Goal: Task Accomplishment & Management: Complete application form

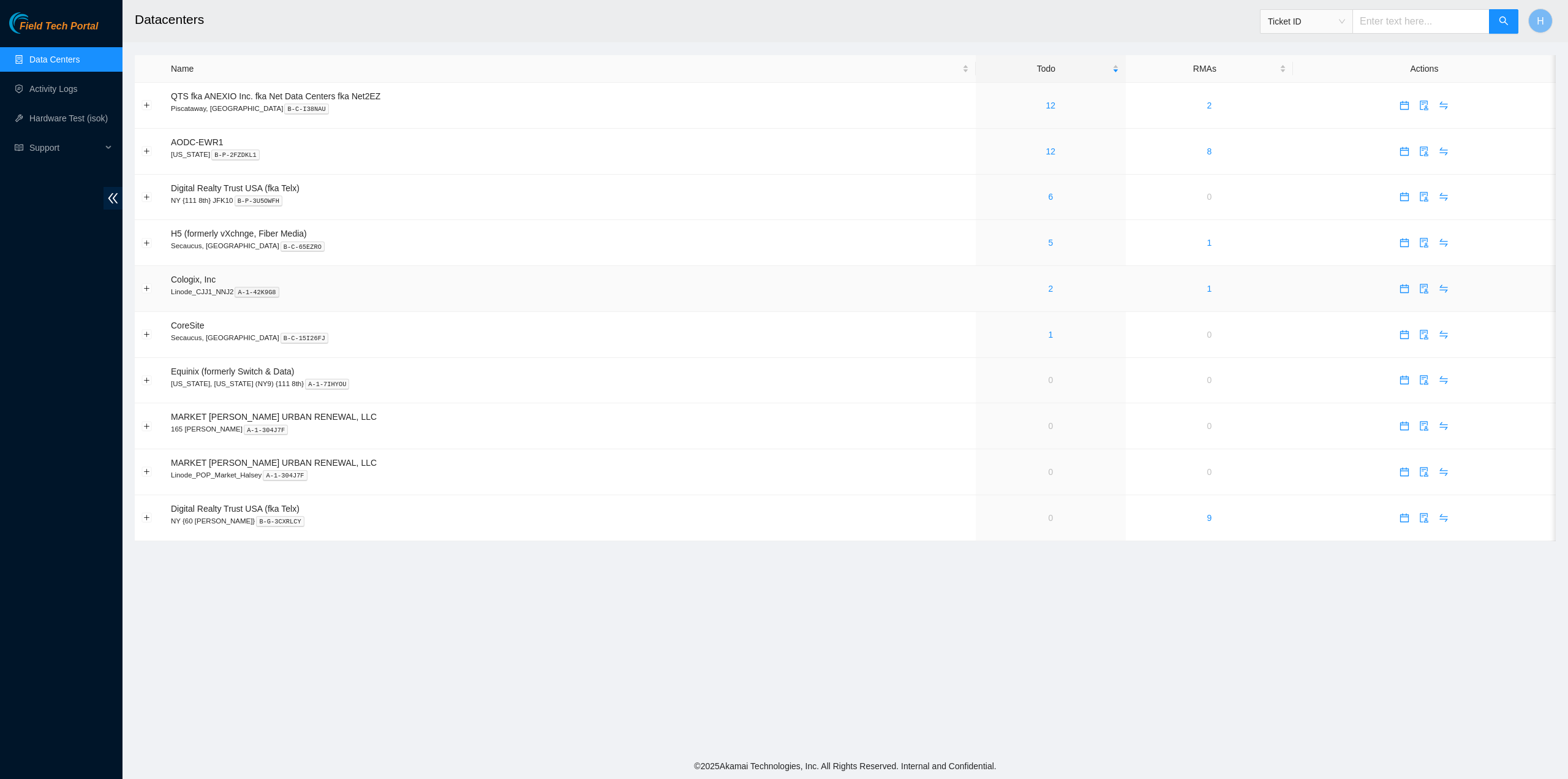
click at [1014, 294] on div "2" at bounding box center [1051, 289] width 137 height 14
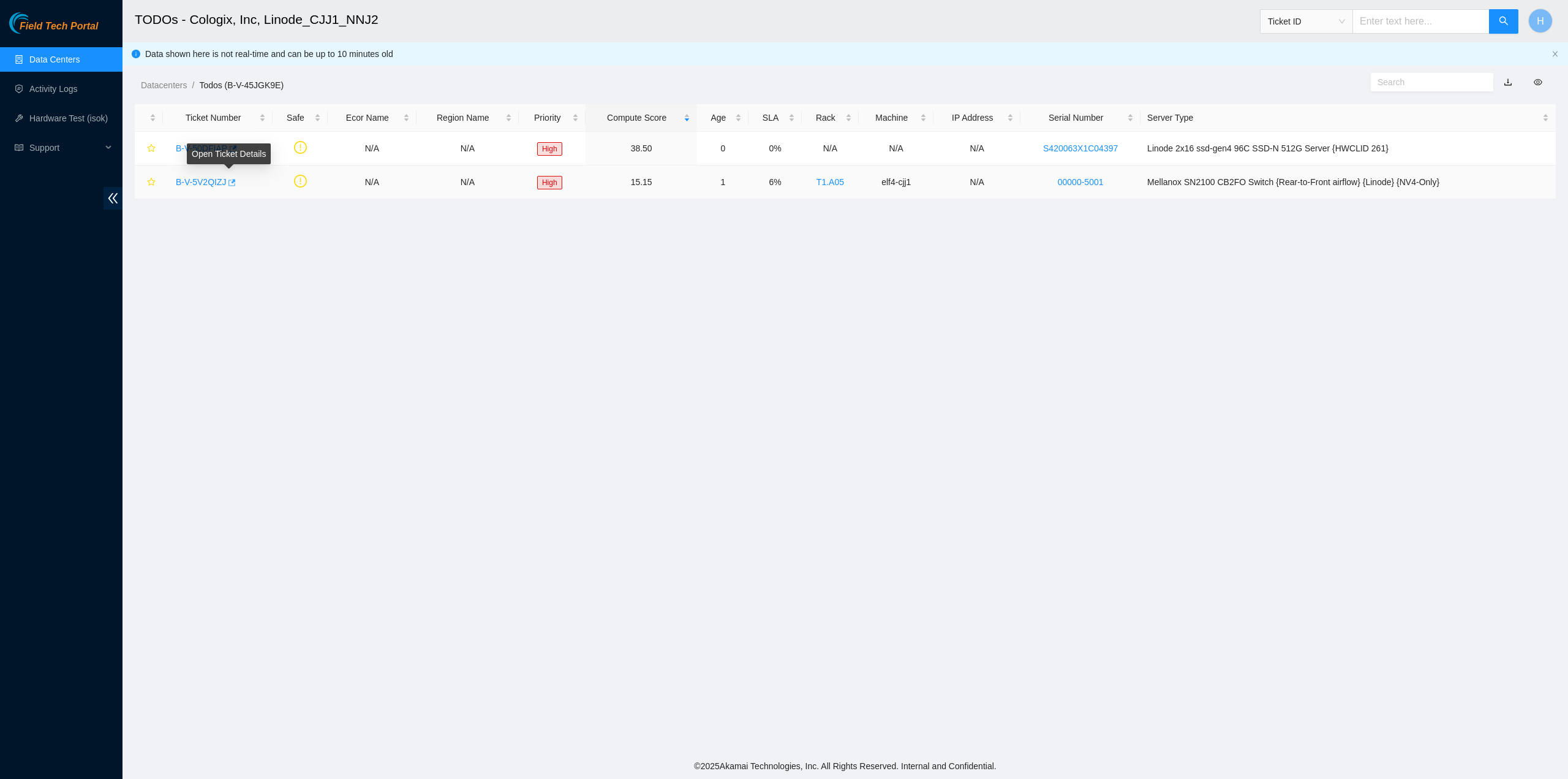
click at [231, 183] on icon "button" at bounding box center [231, 183] width 9 height 9
click at [230, 148] on icon "button" at bounding box center [233, 148] width 7 height 7
drag, startPoint x: 276, startPoint y: 167, endPoint x: 268, endPoint y: 167, distance: 8.0
click at [192, 149] on link "B-V-50DFIAP" at bounding box center [202, 148] width 52 height 10
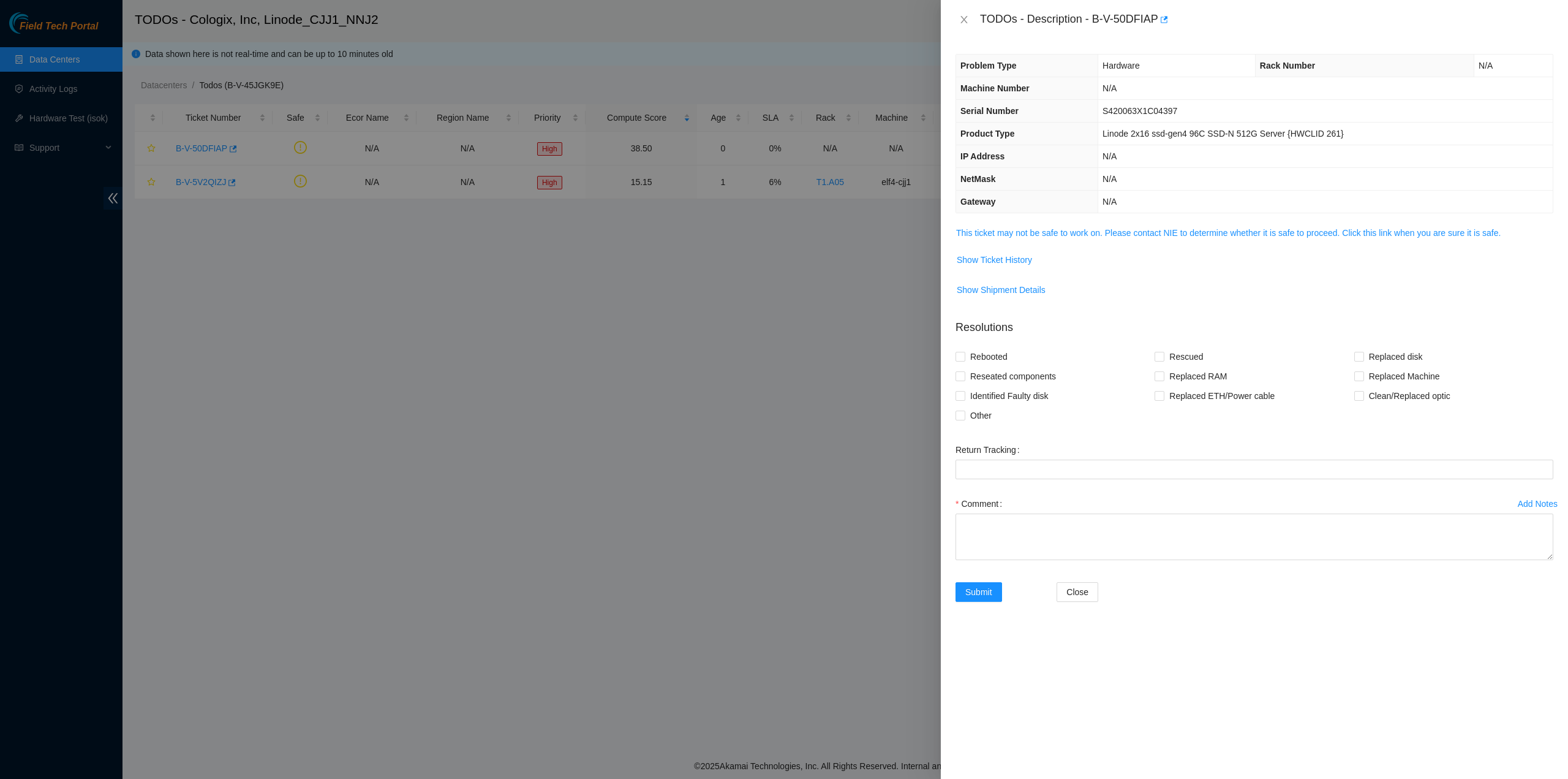
click at [1049, 455] on div "Return Tracking" at bounding box center [1254, 450] width 598 height 20
click at [1053, 471] on Tracking "Return Tracking" at bounding box center [1254, 469] width 598 height 20
paste Tracking ":41473960B471"
click at [1005, 468] on Tracking ":41473960B471" at bounding box center [1254, 469] width 598 height 20
click at [966, 470] on Tracking ":414739608471" at bounding box center [1254, 469] width 598 height 20
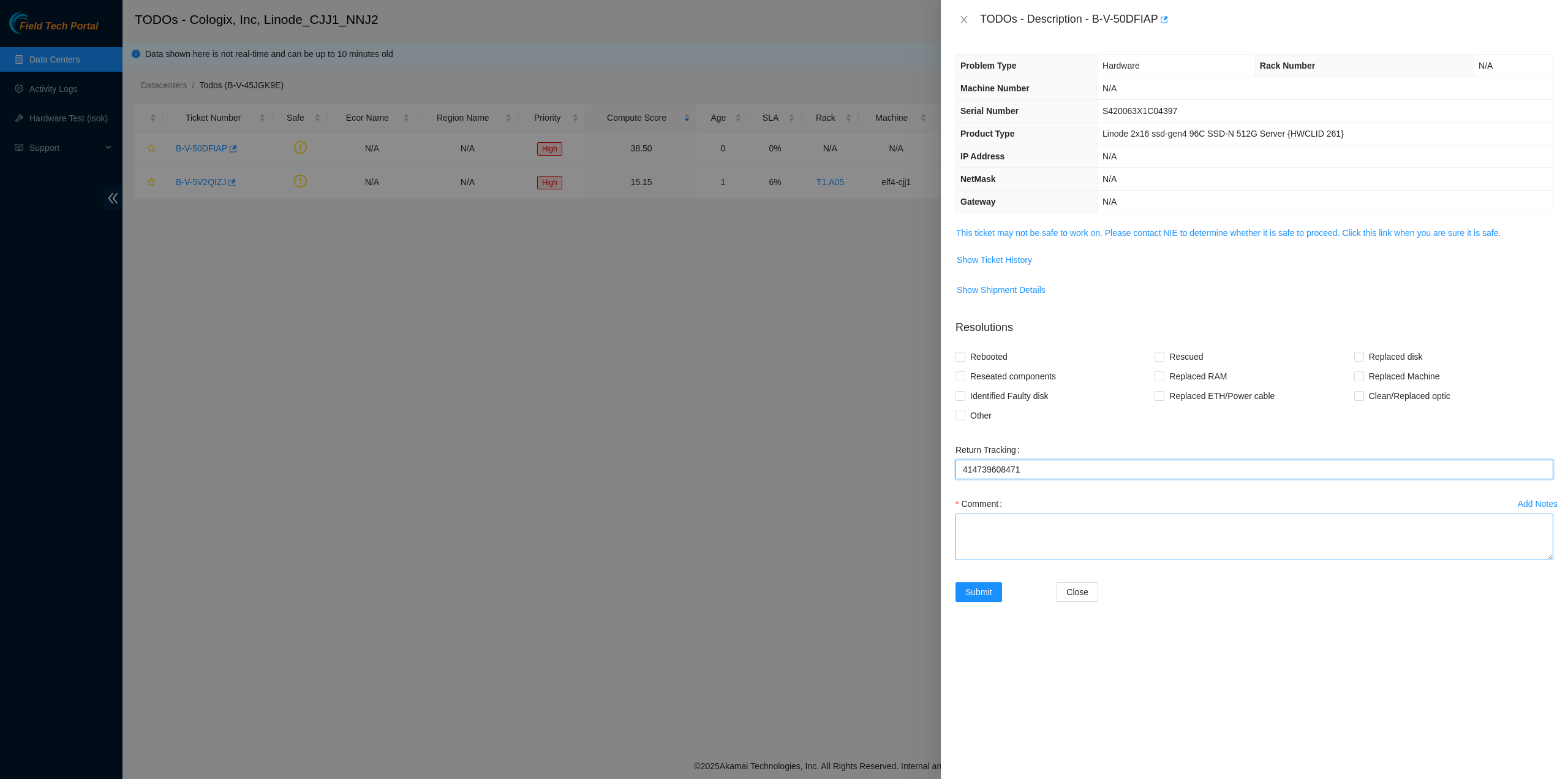
type Tracking "414739608471"
click at [992, 527] on textarea "Comment" at bounding box center [1254, 537] width 598 height 47
click at [1002, 481] on div "Return Tracking 414739608471" at bounding box center [1254, 467] width 608 height 54
click at [1002, 469] on Tracking "414739608471" at bounding box center [1254, 469] width 598 height 20
click at [1001, 525] on textarea "Comment" at bounding box center [1254, 537] width 598 height 47
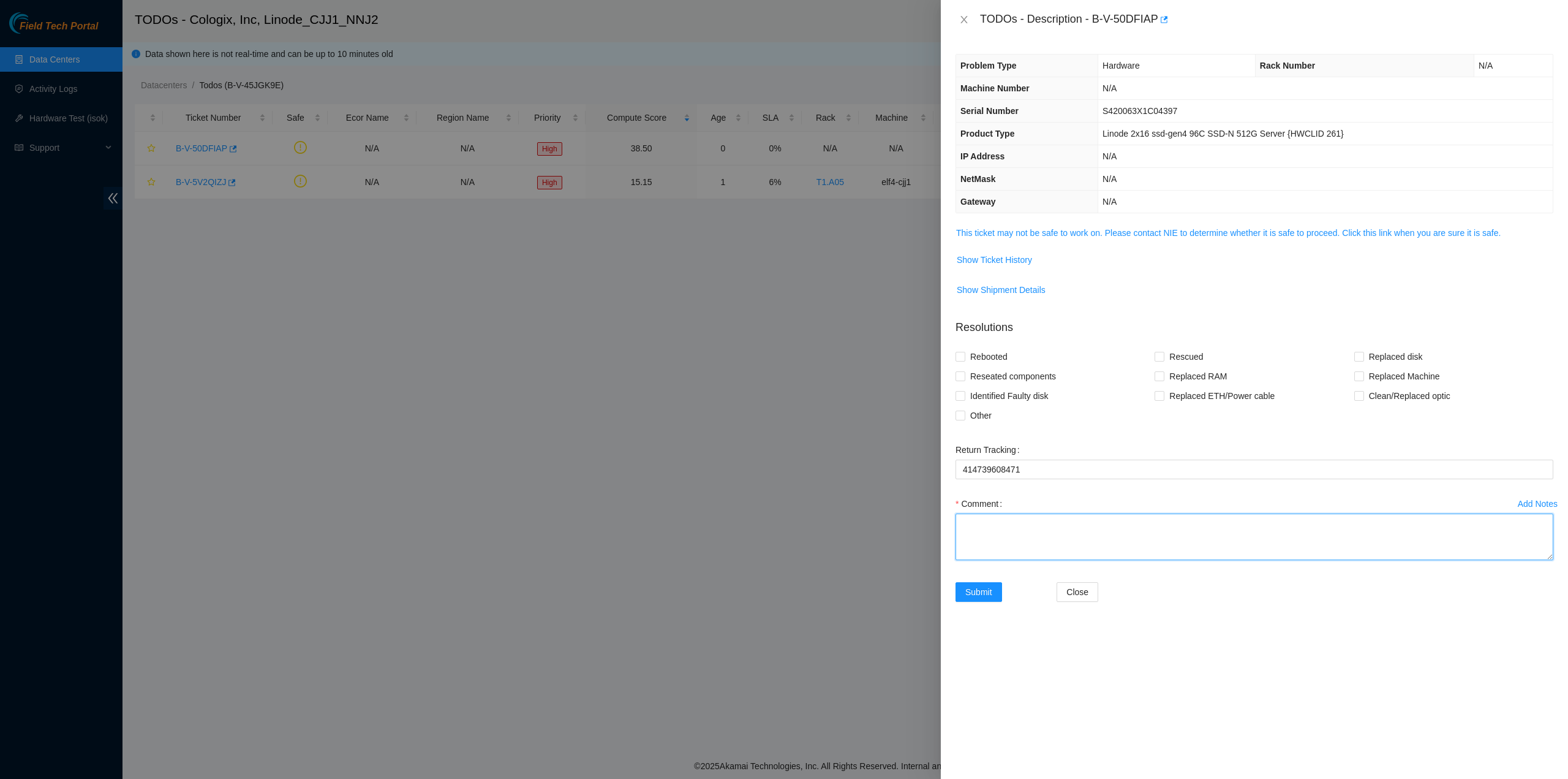
paste textarea "414739608471"
click at [1043, 521] on textarea "This item was delivered to NCS via 414739608471" at bounding box center [1254, 537] width 598 height 47
paste textarea "7/28/25"
click at [989, 524] on textarea "This item was signed as delivered to NCS on 7/28/25 via 414739608471" at bounding box center [1254, 537] width 598 height 47
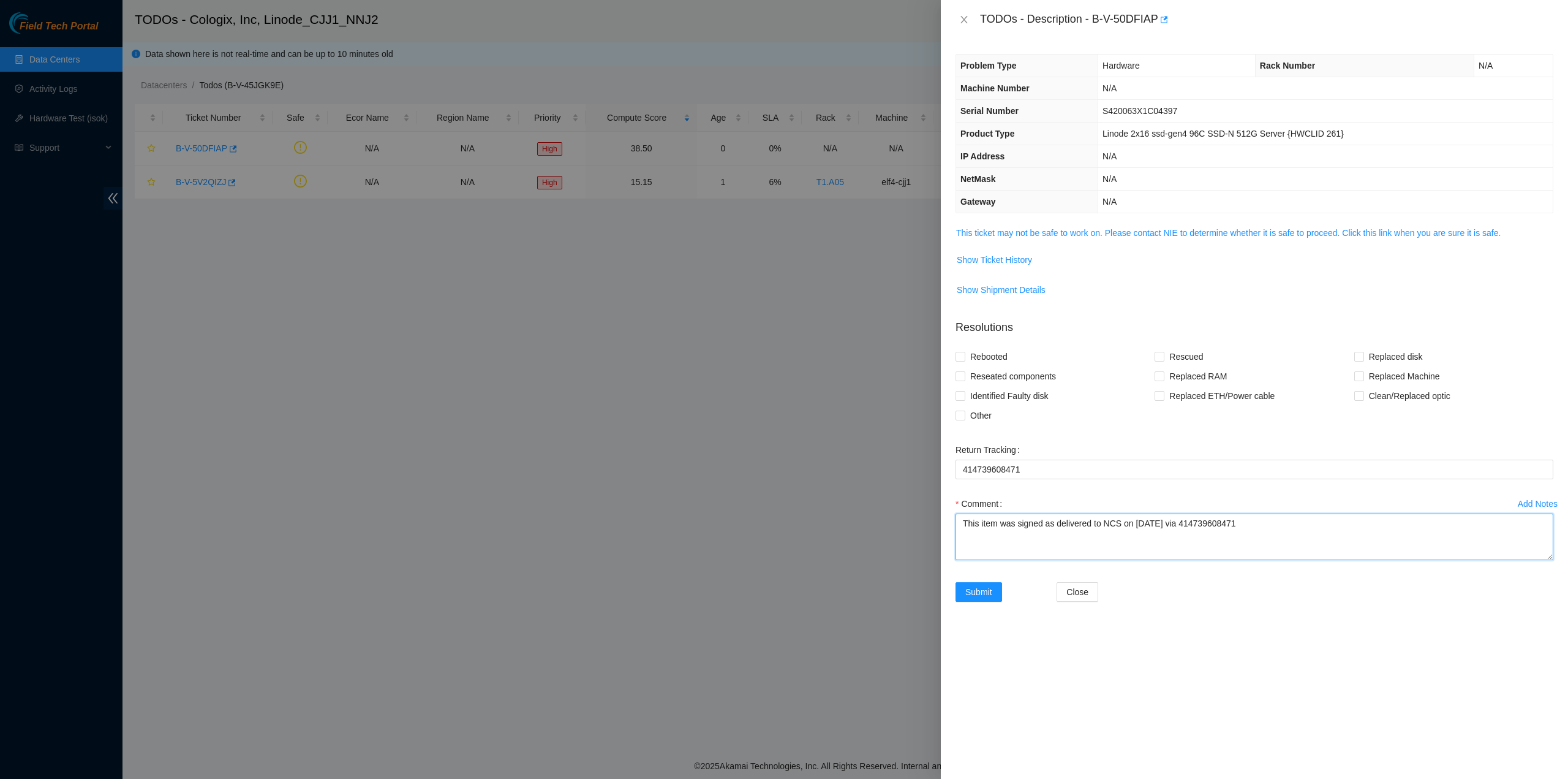
click at [989, 524] on textarea "This item was signed as delivered to NCS on 7/28/25 via 414739608471" at bounding box center [1254, 537] width 598 height 47
click at [1058, 520] on textarea "This server was signed as delivered to NCS on 7/28/25 via 414739608471" at bounding box center [1254, 537] width 598 height 47
click at [1248, 525] on textarea "This server was signed as received by NCS on 7/28/25 via 414739608471" at bounding box center [1254, 537] width 598 height 47
type textarea "This server was signed as received by NCS on 7/28/25 via 414739608471"
click at [973, 589] on span "Submit" at bounding box center [979, 592] width 27 height 14
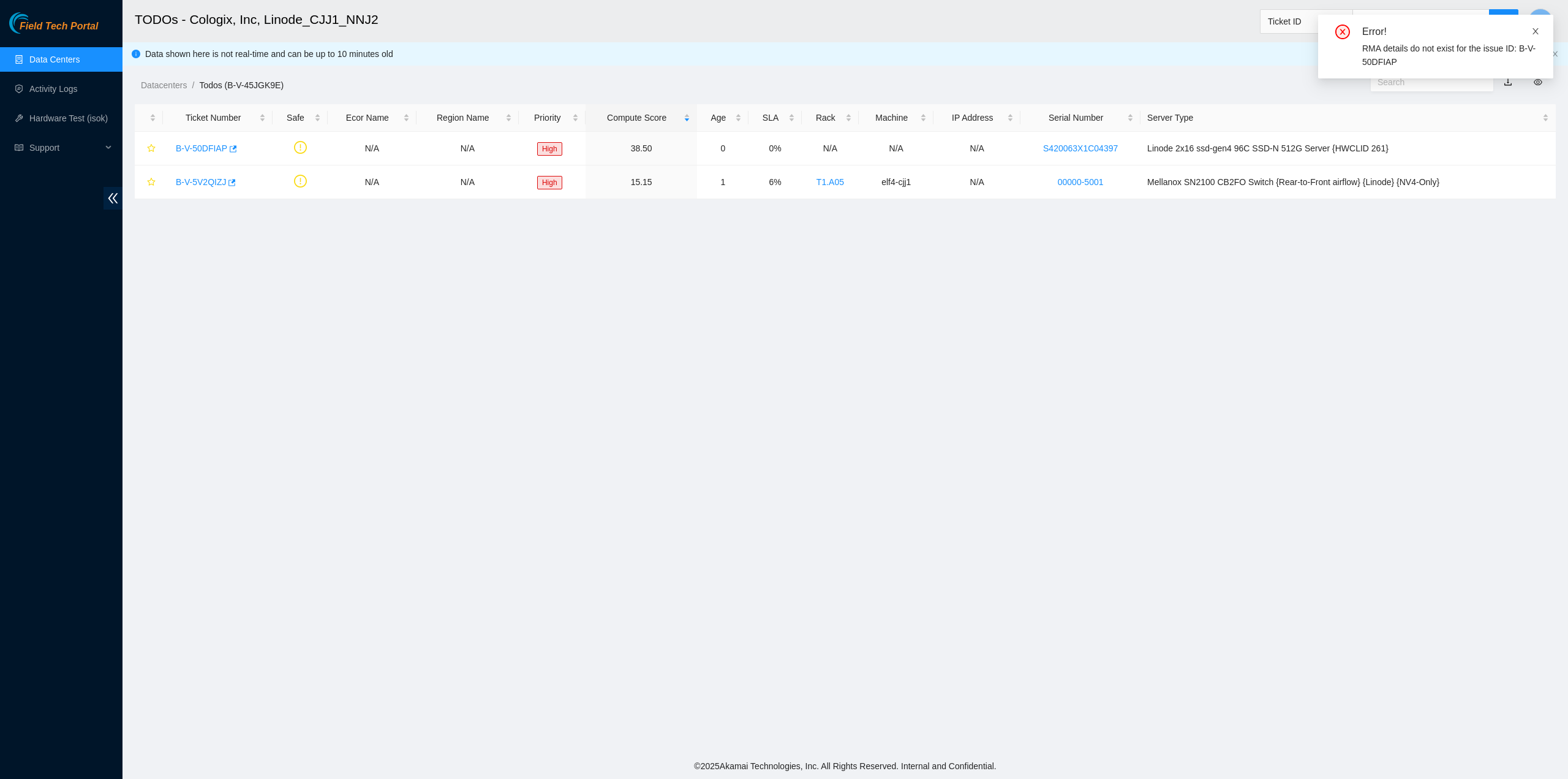
click at [1532, 28] on icon "close" at bounding box center [1535, 31] width 9 height 9
click at [199, 145] on link "B-V-50DFIAP" at bounding box center [202, 148] width 52 height 10
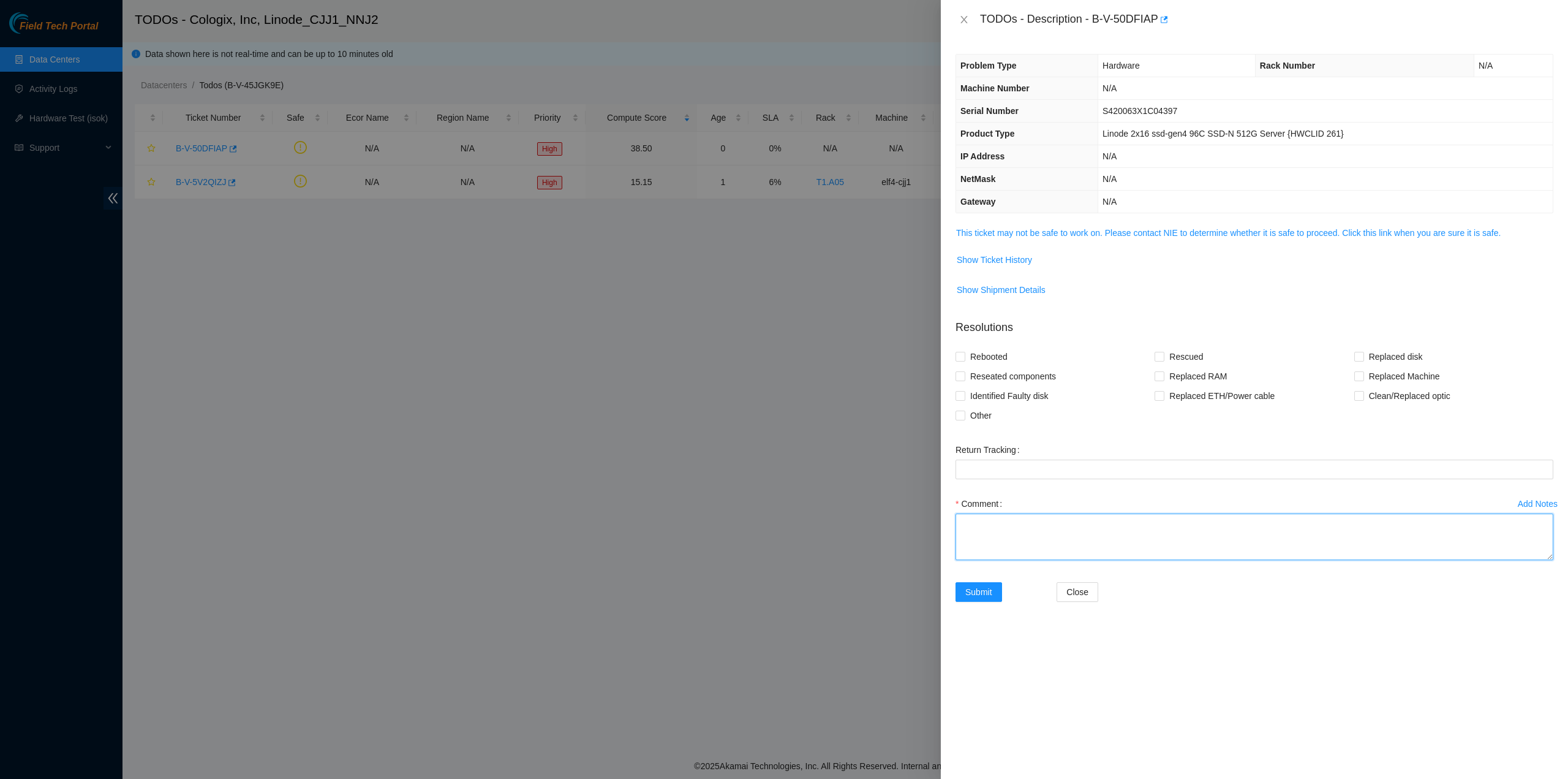
click at [1152, 540] on textarea "Comment" at bounding box center [1254, 537] width 598 height 47
paste textarea "7/28/25"
paste textarea "414739608471"
click at [1236, 523] on textarea "This server was received by NCS on 7/28/25 by 414739608471 as" at bounding box center [1254, 537] width 598 height 47
click at [1227, 522] on textarea "This server was received by NCS on 7/28/25 by 414739608471 as shown in the emai…" at bounding box center [1254, 537] width 598 height 47
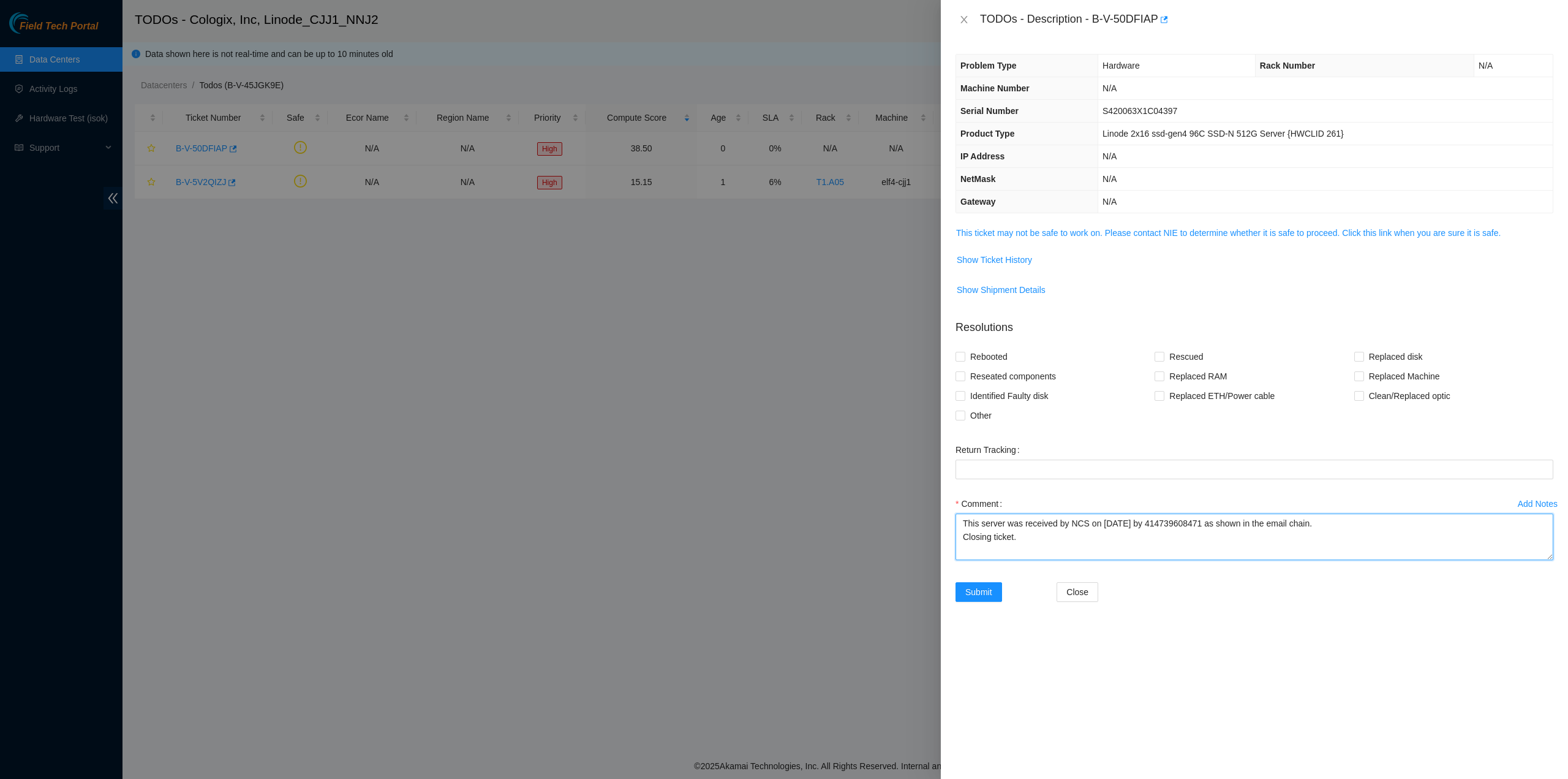
click at [1227, 522] on textarea "This server was received by NCS on 7/28/25 by 414739608471 as shown in the emai…" at bounding box center [1254, 537] width 598 height 47
type textarea "This server was received by NCS on 7/28/25 by 414739608471 as displayed in the …"
click at [971, 591] on span "Submit" at bounding box center [979, 592] width 27 height 14
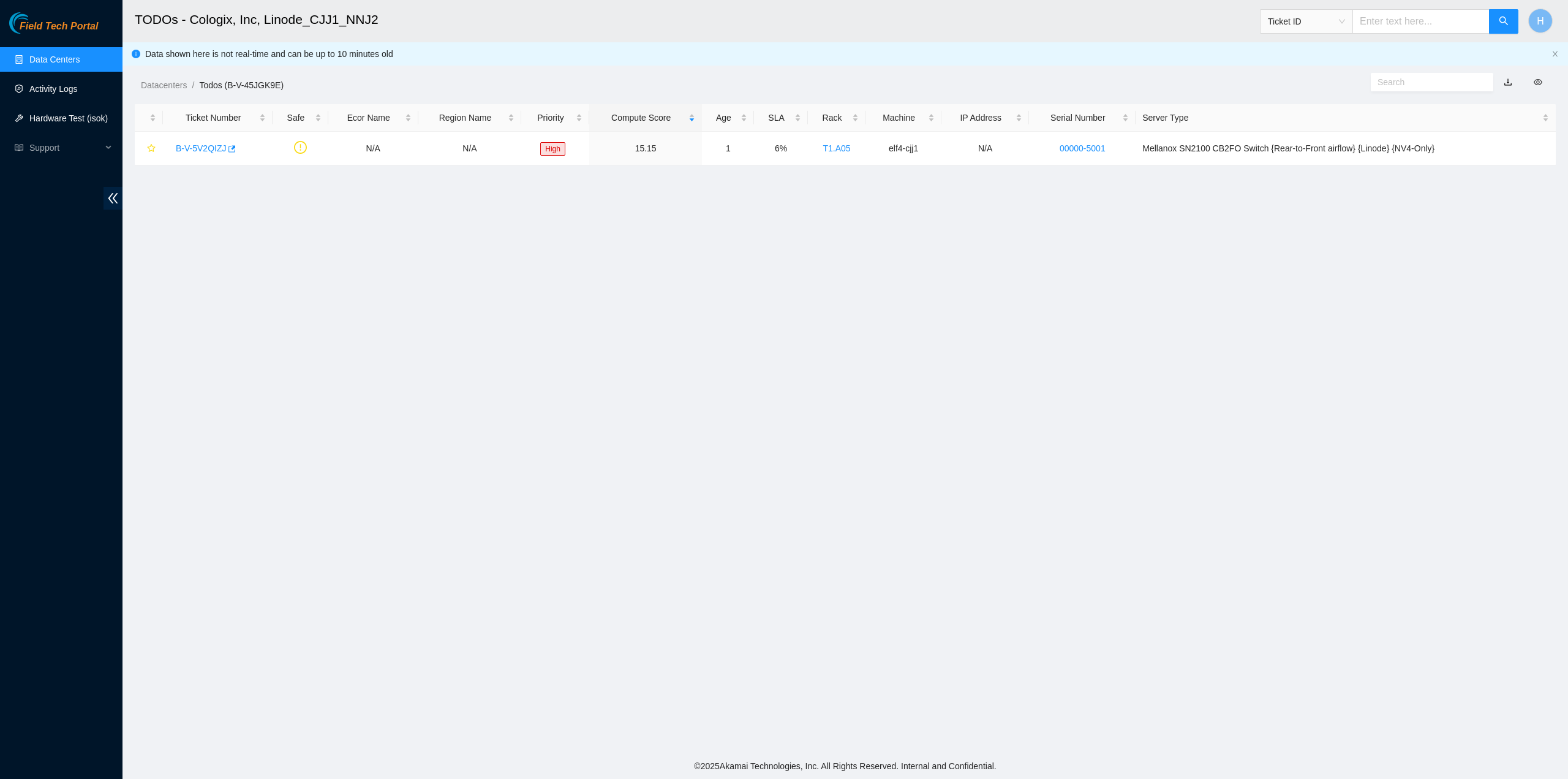
click at [62, 90] on link "Activity Logs" at bounding box center [54, 89] width 49 height 10
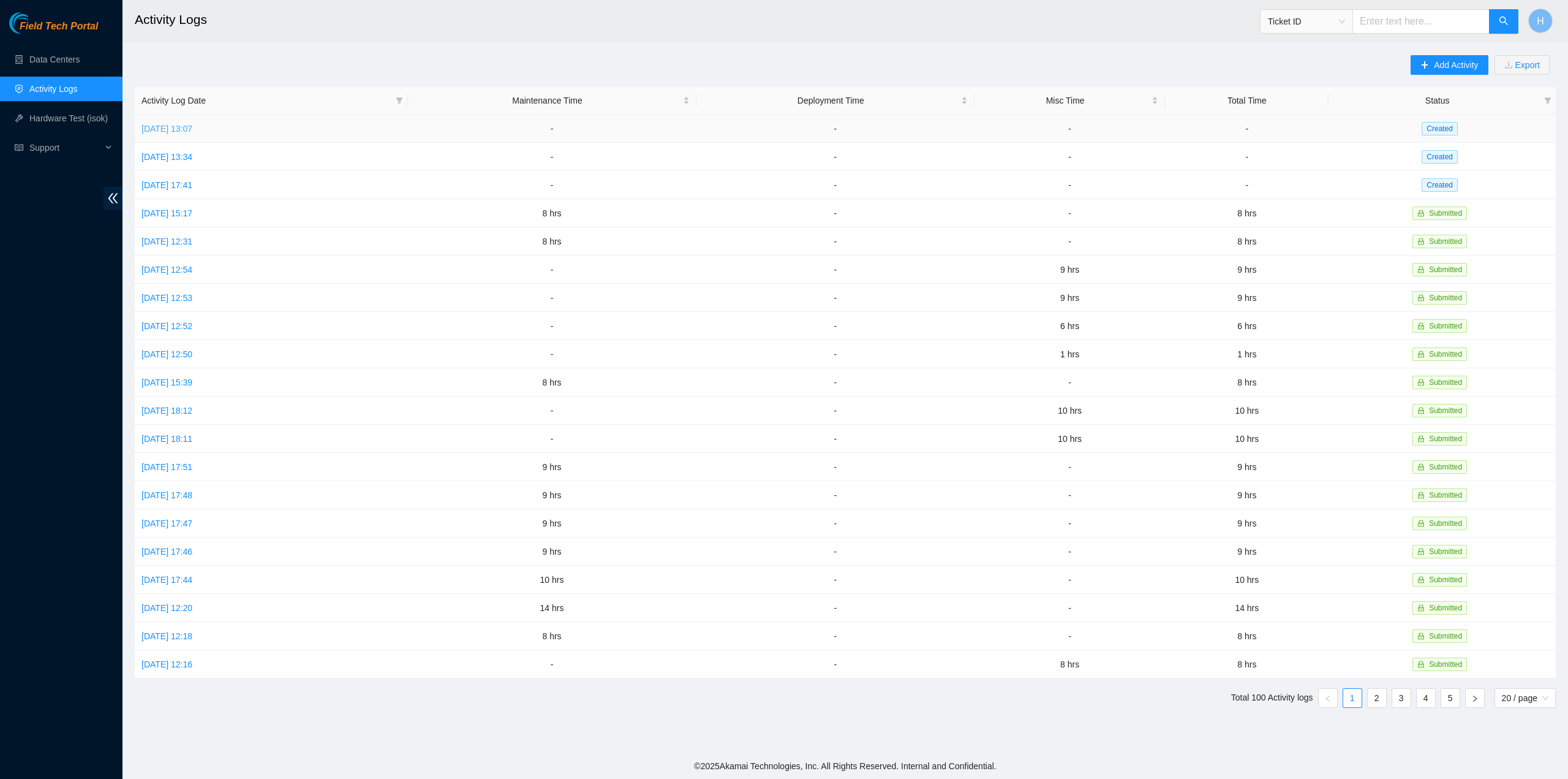
click at [191, 128] on link "Tue, 09 Sep 2025 13:07" at bounding box center [167, 129] width 51 height 10
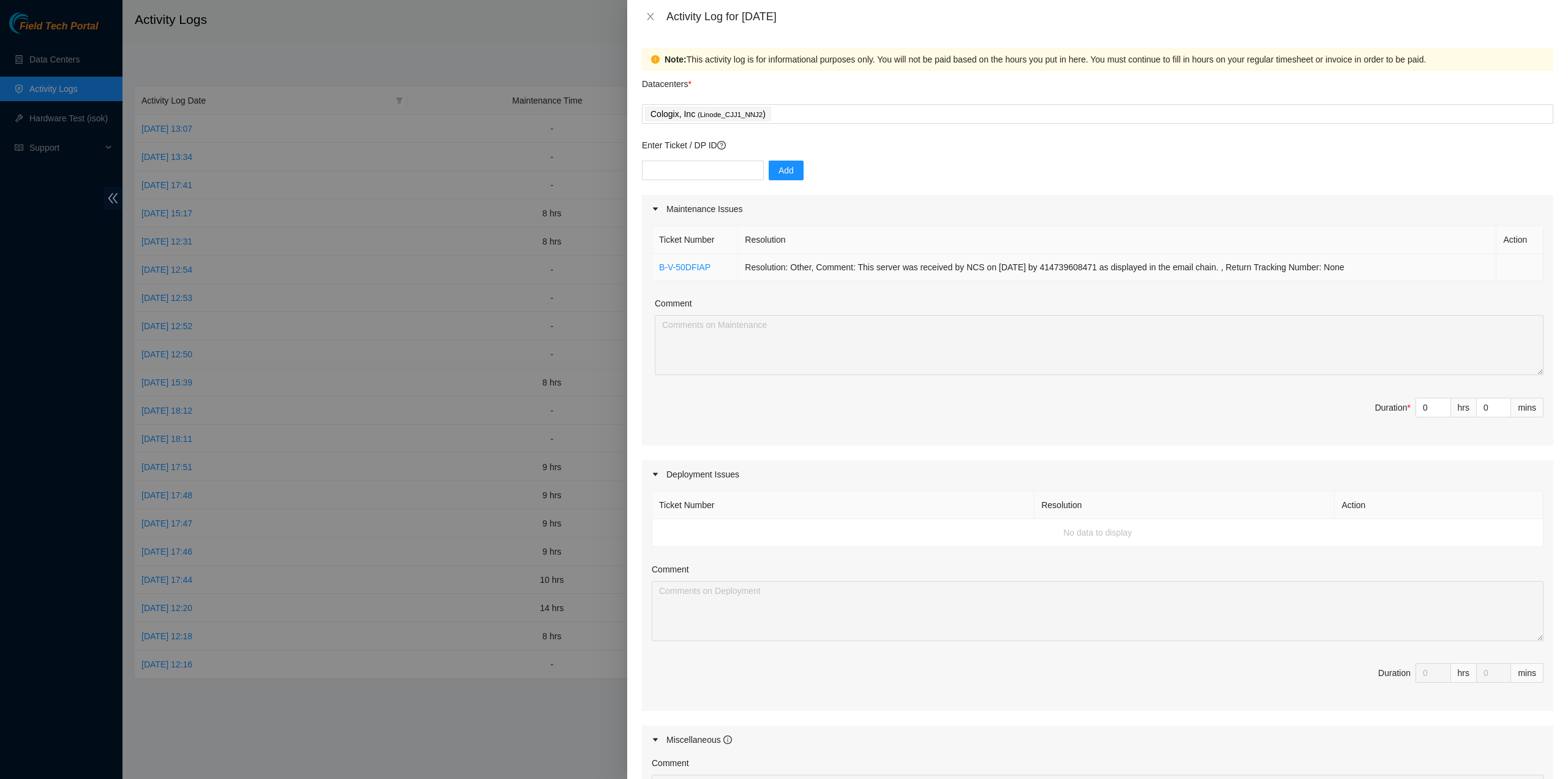
click at [889, 278] on td "Resolution: Other, Comment: This server was received by NCS on 7/28/25 by 41473…" at bounding box center [1117, 267] width 758 height 28
click at [682, 260] on td "B-V-50DFIAP" at bounding box center [695, 267] width 86 height 28
click at [682, 264] on link "B-V-50DFIAP" at bounding box center [685, 267] width 52 height 10
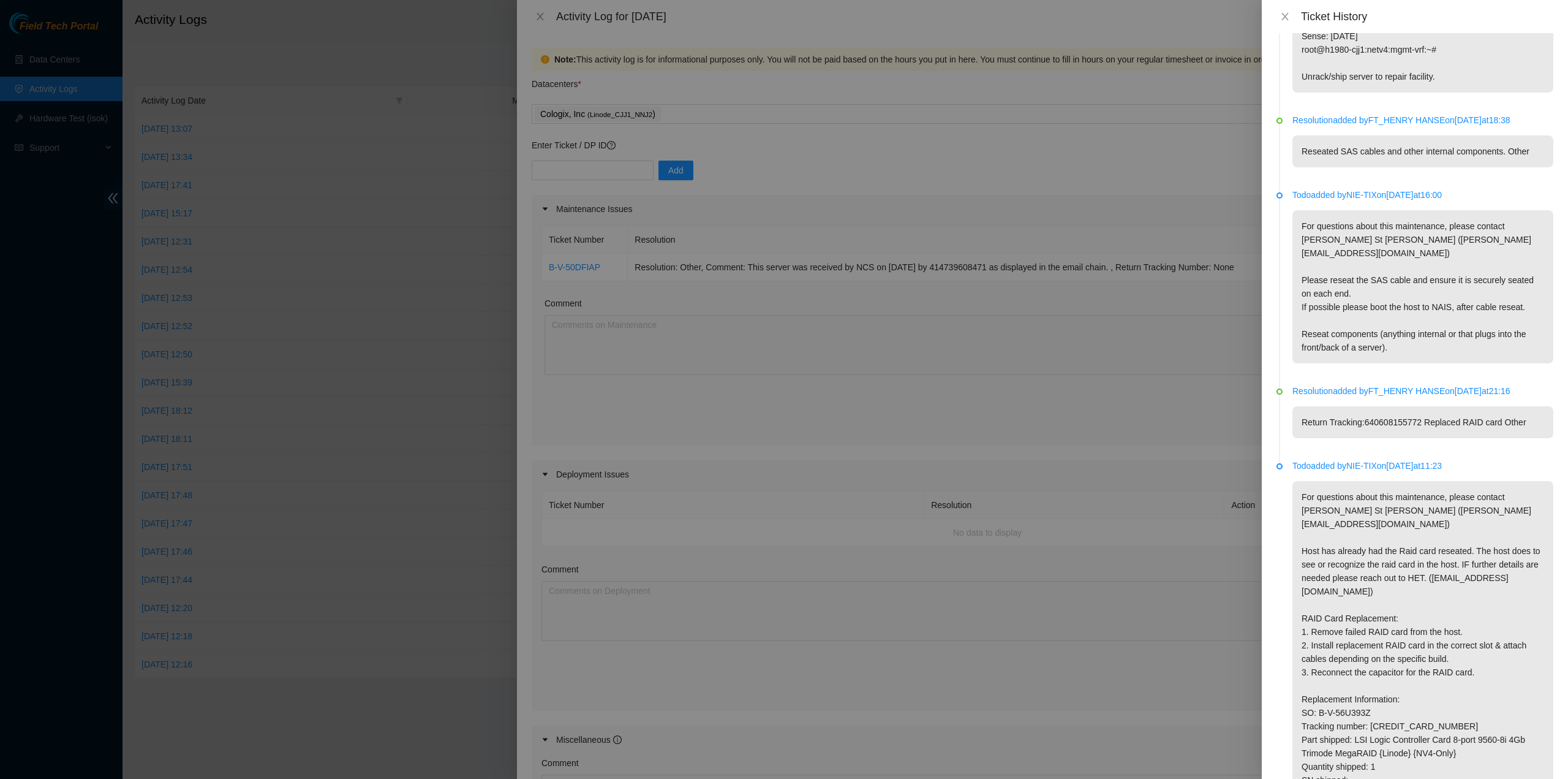
scroll to position [880, 0]
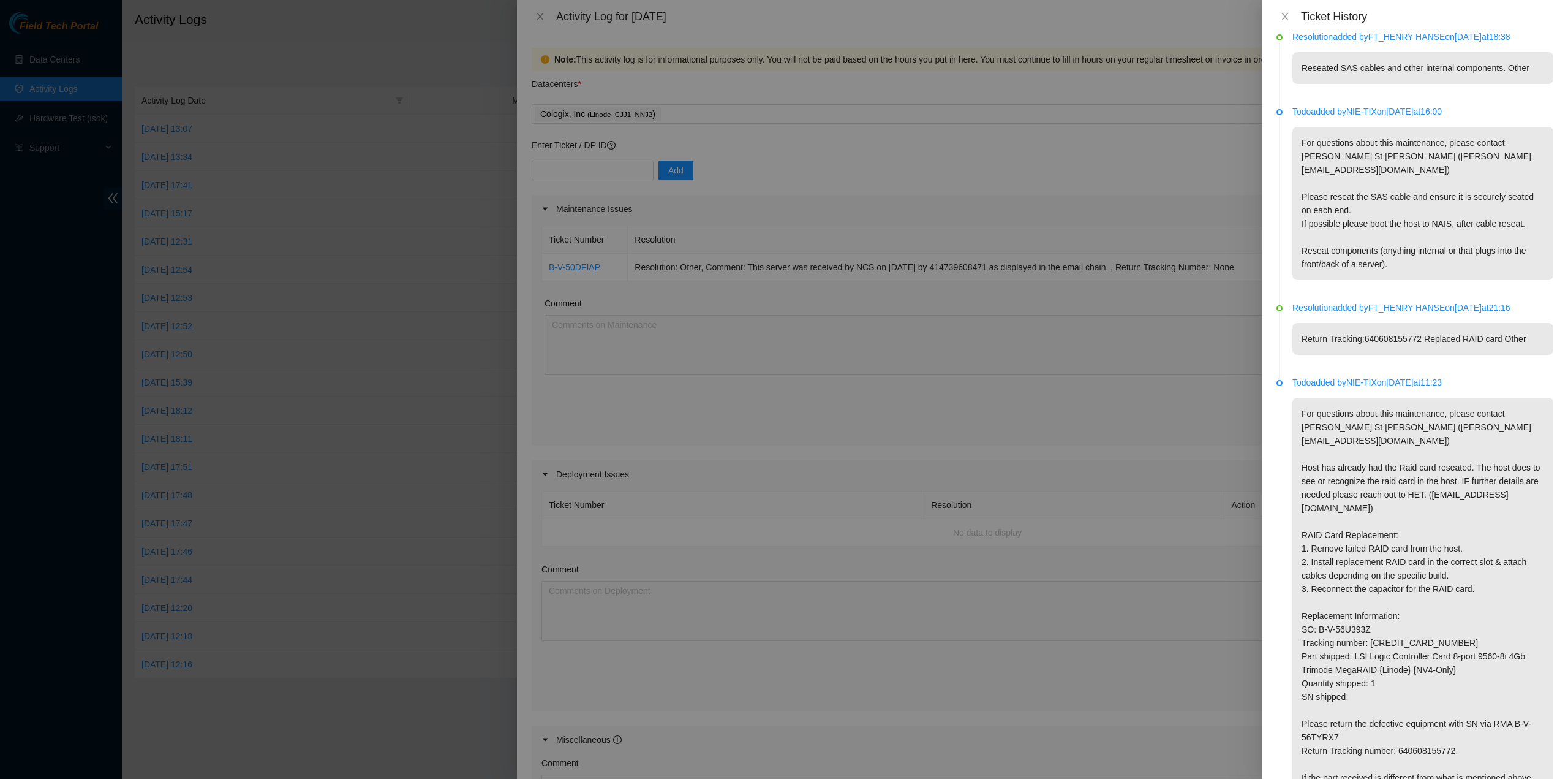
click at [1404, 397] on p "For questions about this maintenance, please contact [PERSON_NAME] St [PERSON_N…" at bounding box center [1423, 602] width 261 height 409
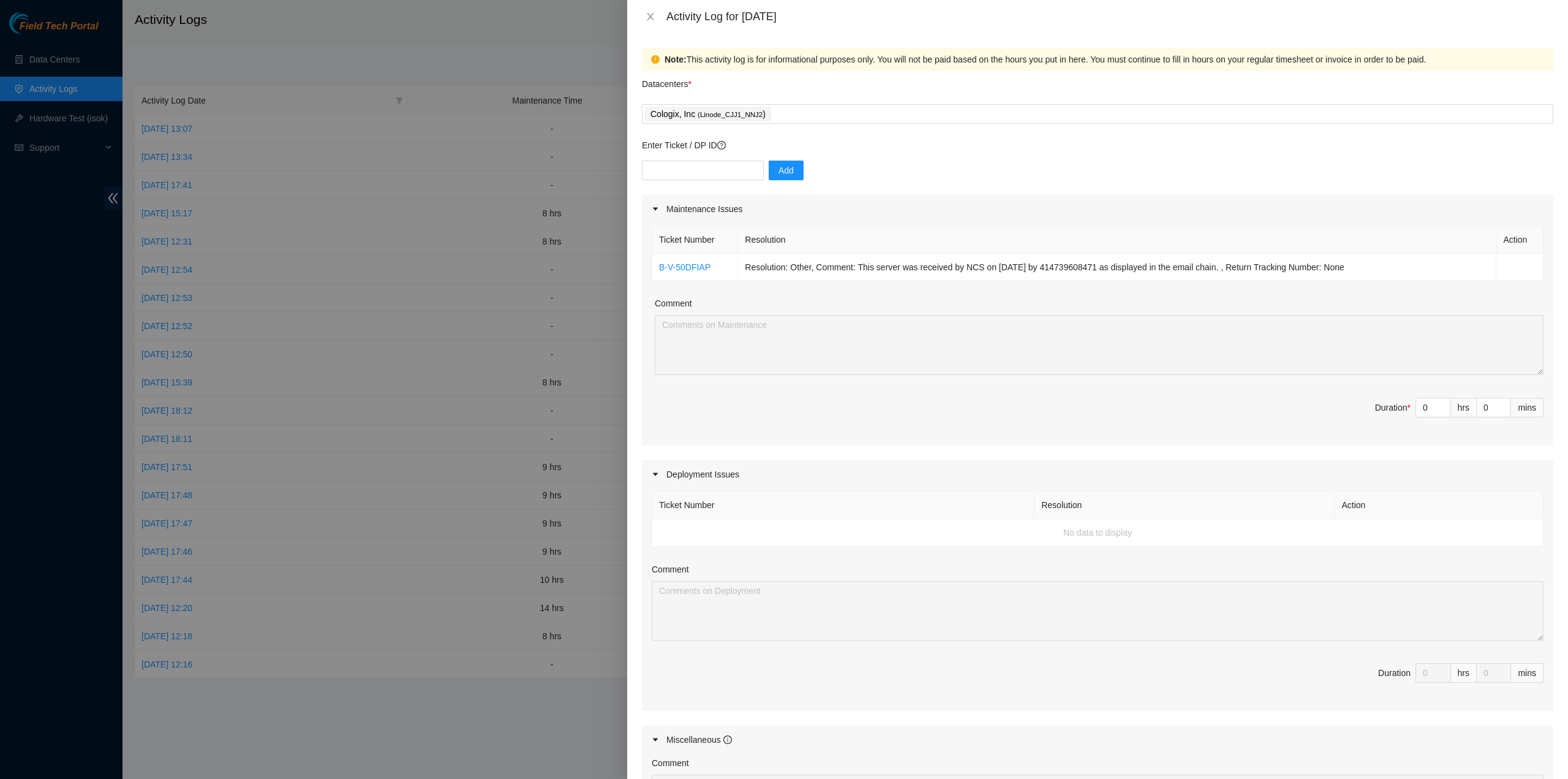
click at [1049, 381] on div "Ticket Number Resolution Action B-V-50DFIAP Resolution: Other, Comment: This se…" at bounding box center [1098, 334] width 912 height 222
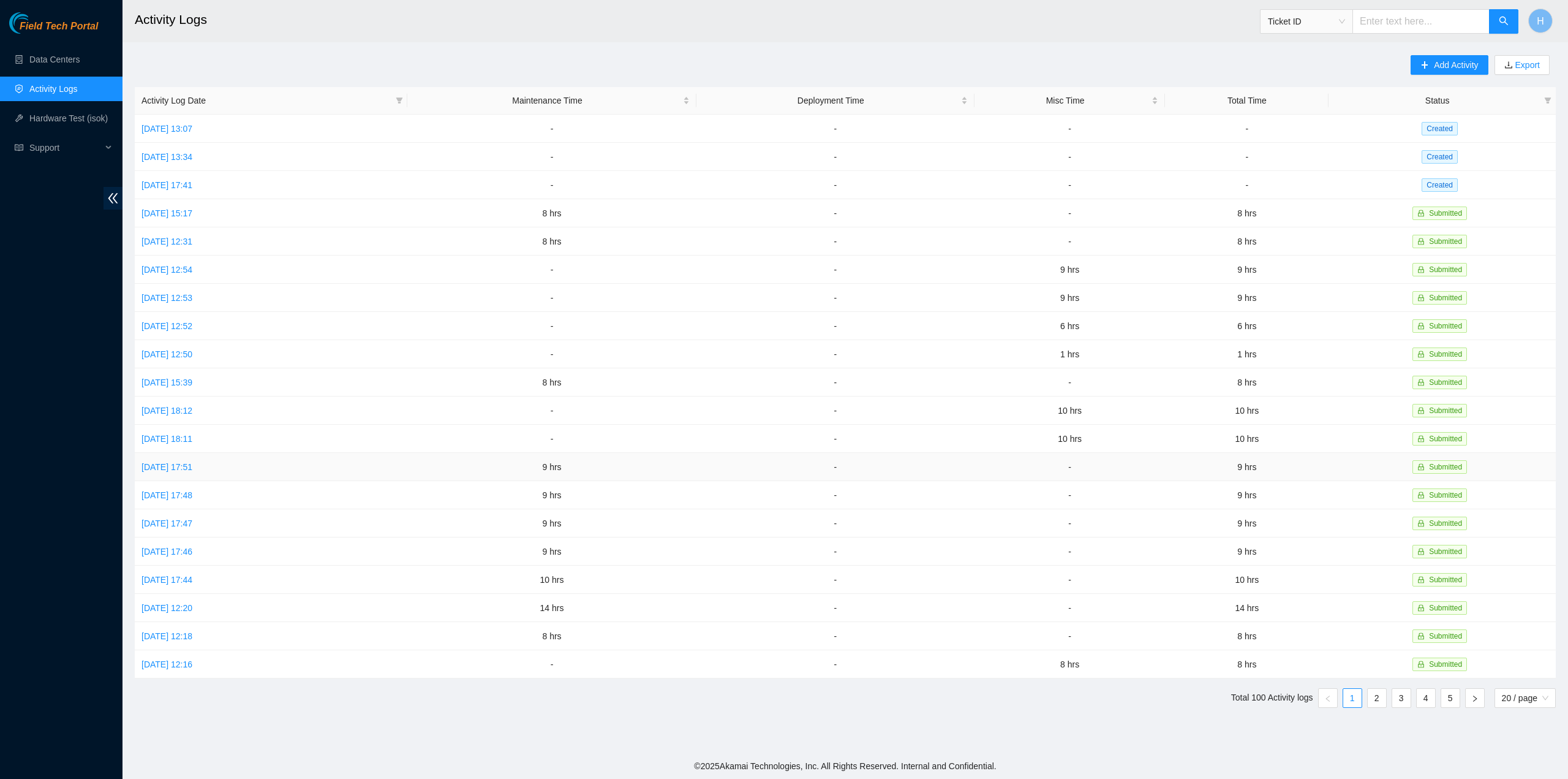
click at [834, 453] on td "-" at bounding box center [835, 467] width 278 height 28
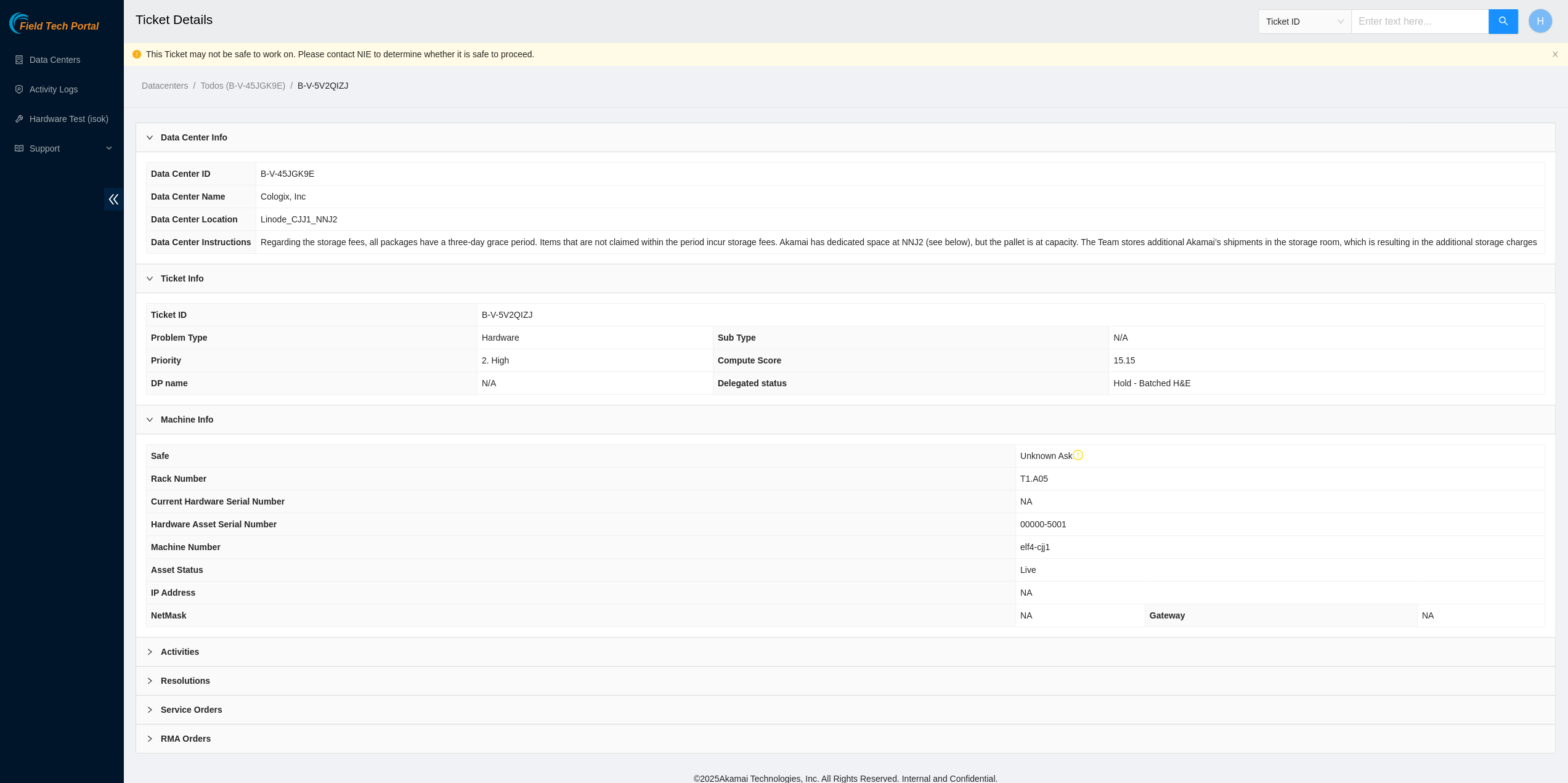
click at [517, 638] on div "Activities" at bounding box center [845, 652] width 1419 height 28
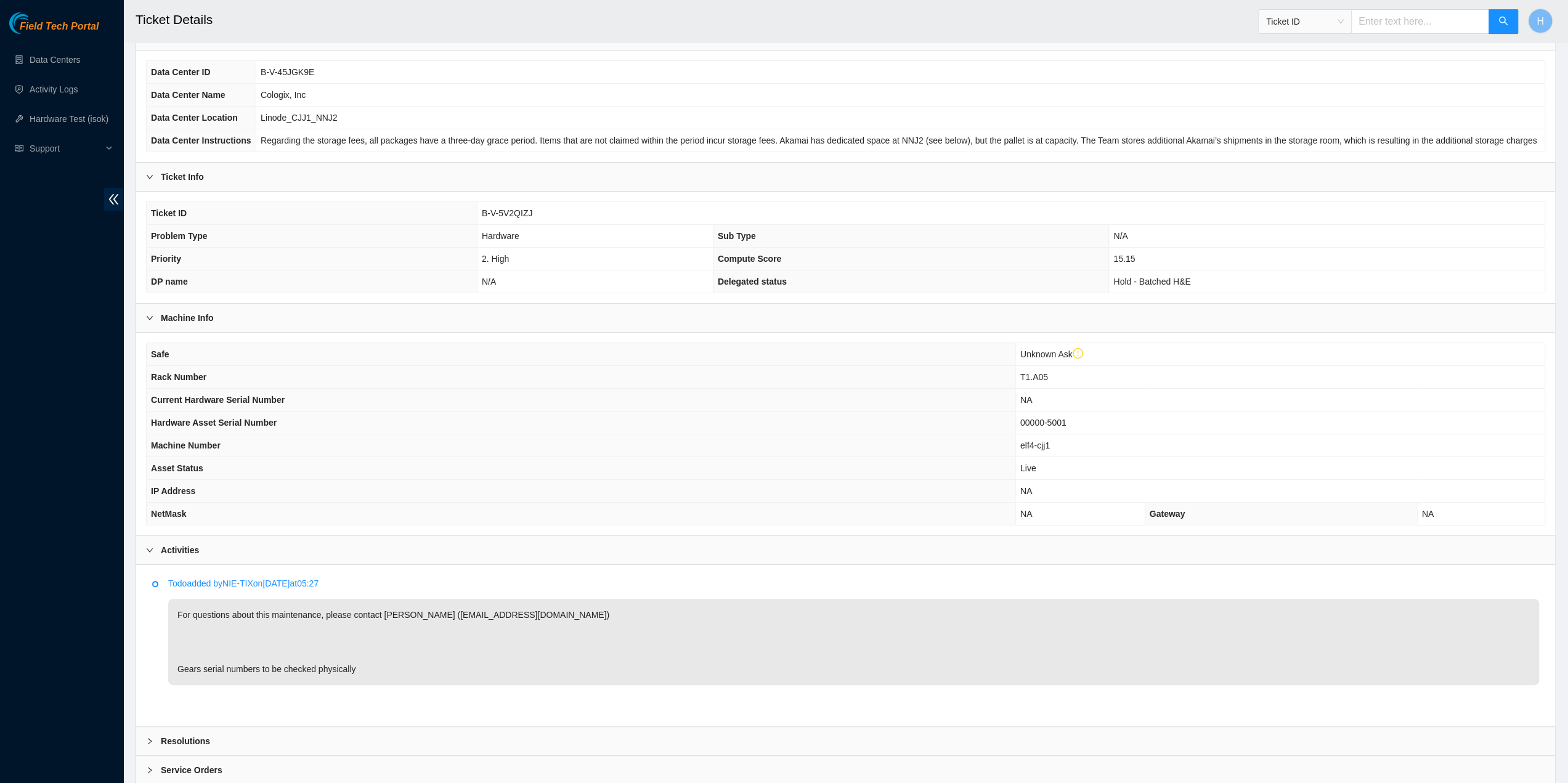
scroll to position [164, 0]
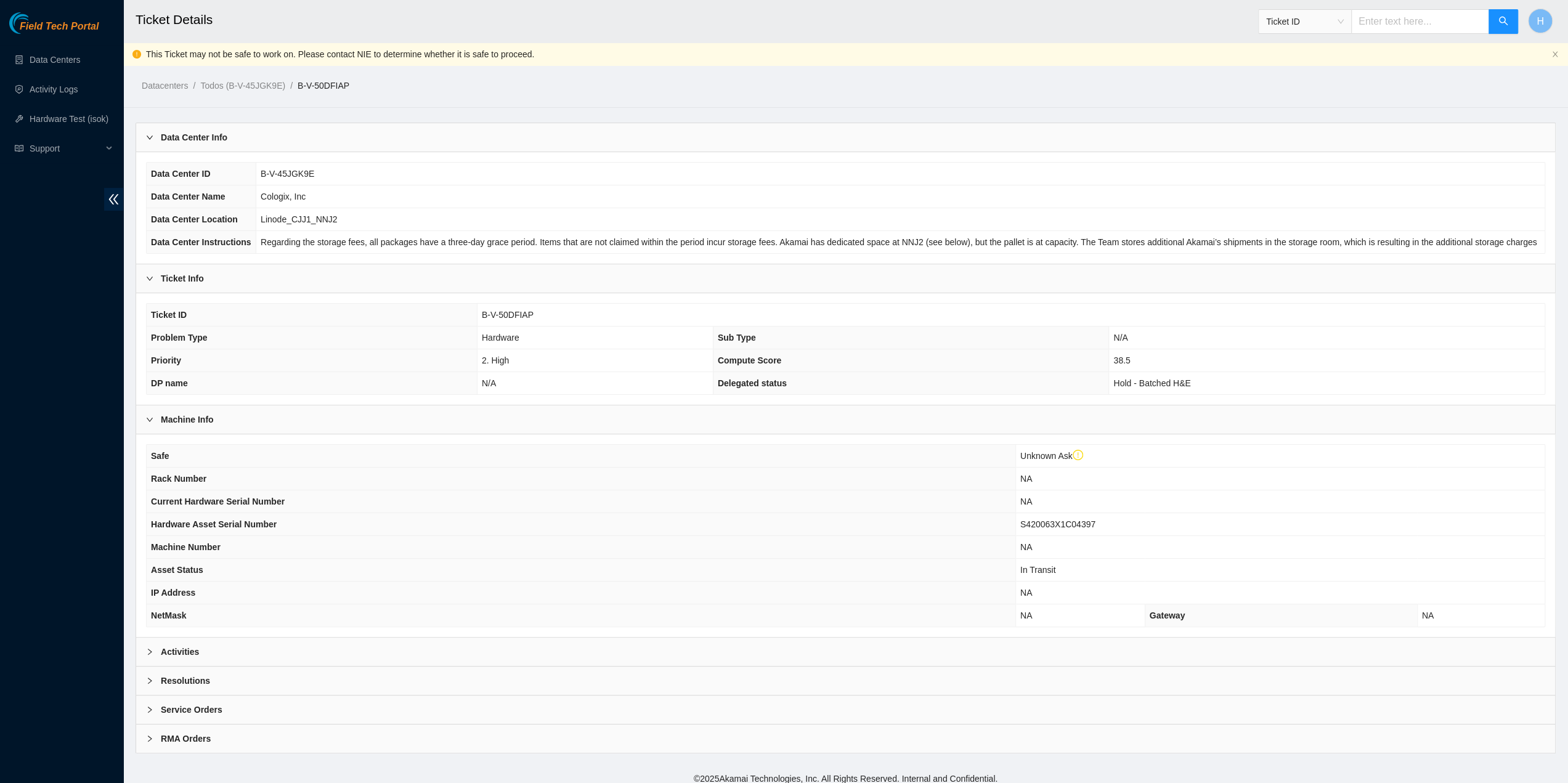
click at [292, 645] on div "Activities" at bounding box center [845, 652] width 1419 height 28
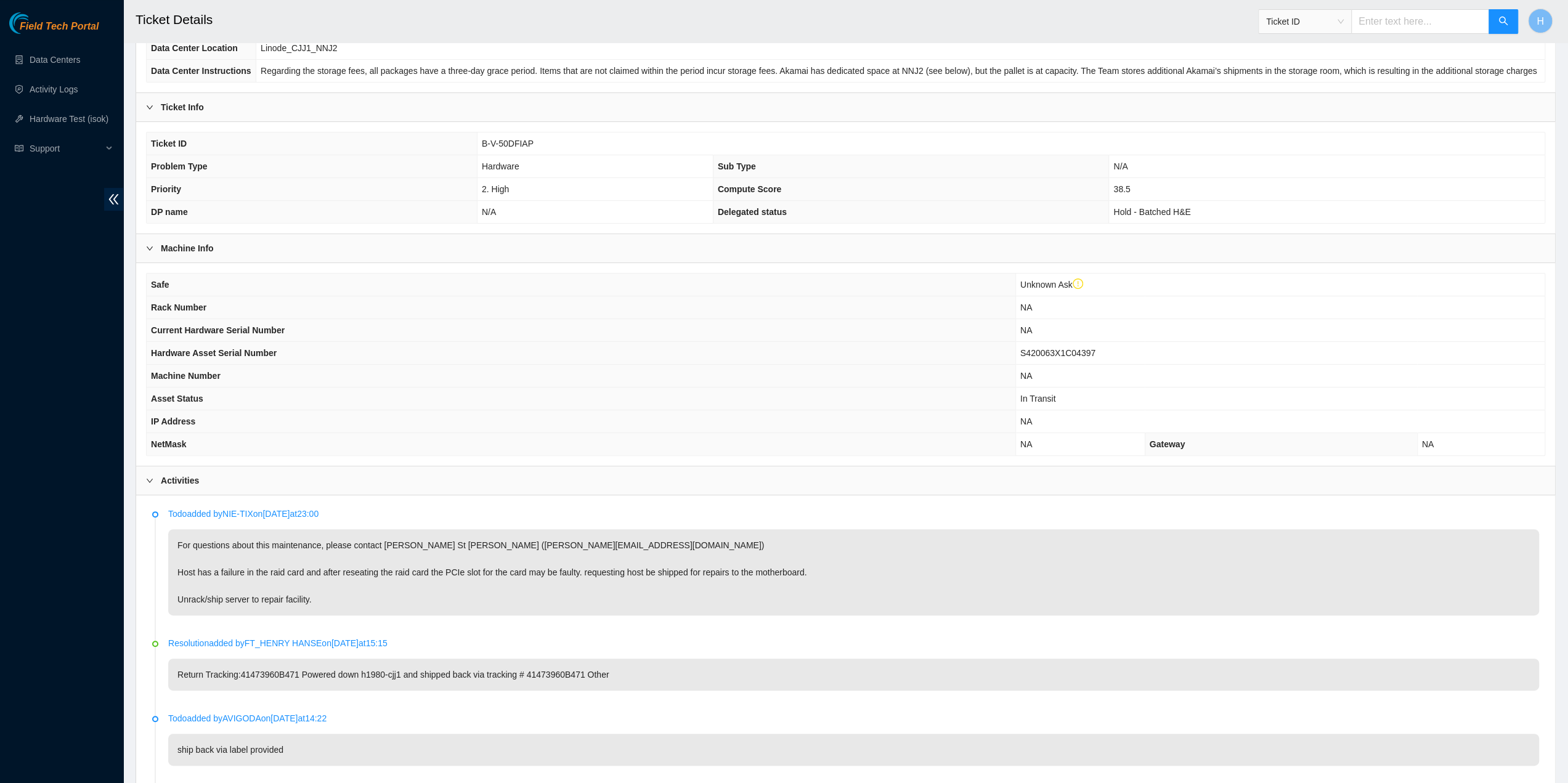
scroll to position [246, 0]
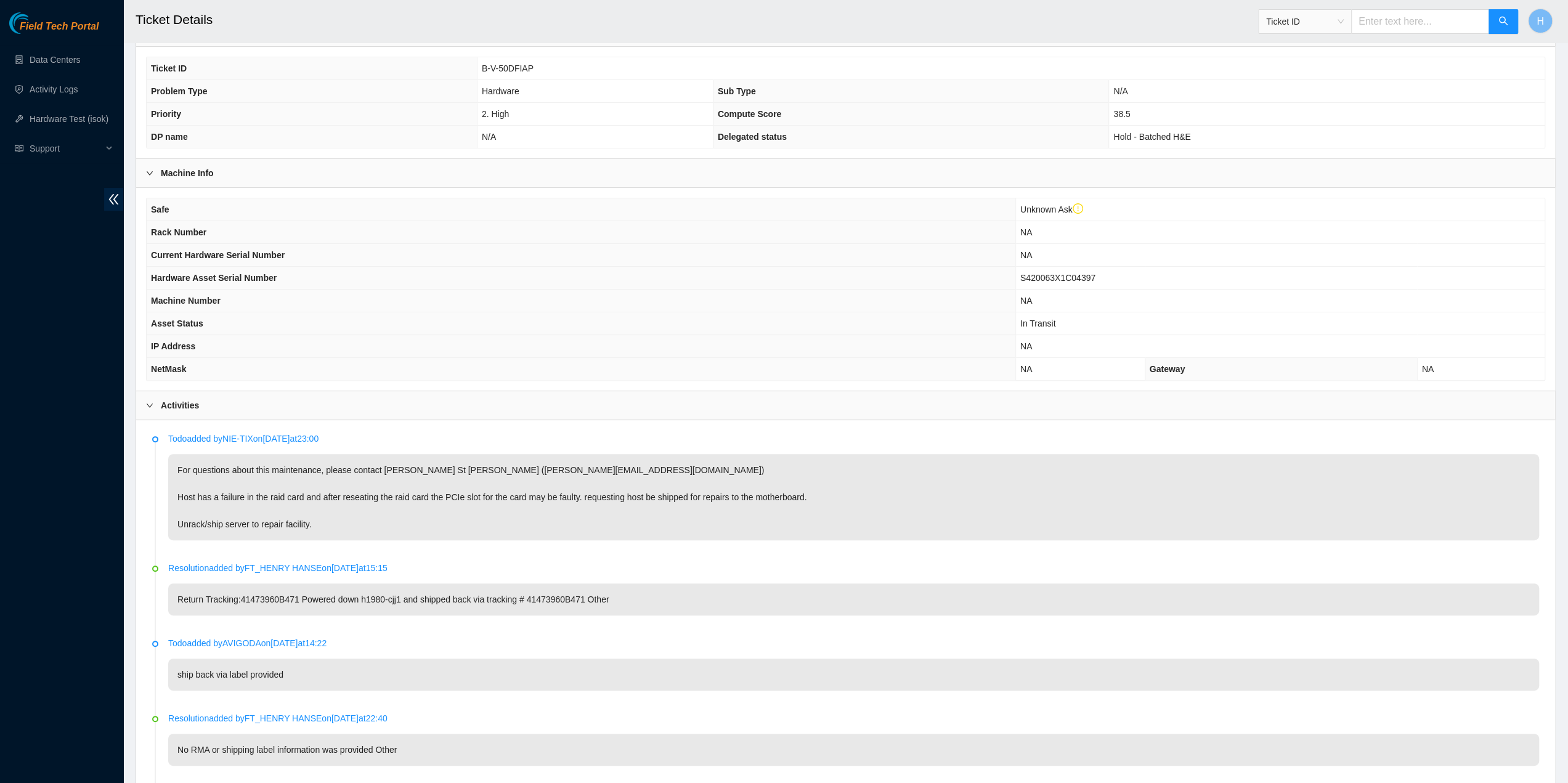
click at [536, 588] on p "Return Tracking:41473960B471 Powered down h1980-cjj1 and shipped back via track…" at bounding box center [854, 599] width 1371 height 32
click at [579, 594] on p "Return Tracking:41473960B471 Powered down h1980-cjj1 and shipped back via track…" at bounding box center [854, 599] width 1371 height 32
drag, startPoint x: 236, startPoint y: 593, endPoint x: 295, endPoint y: 596, distance: 59.1
click at [295, 596] on p "Return Tracking:41473960B471 Powered down h1980-cjj1 and shipped back via track…" at bounding box center [854, 599] width 1371 height 32
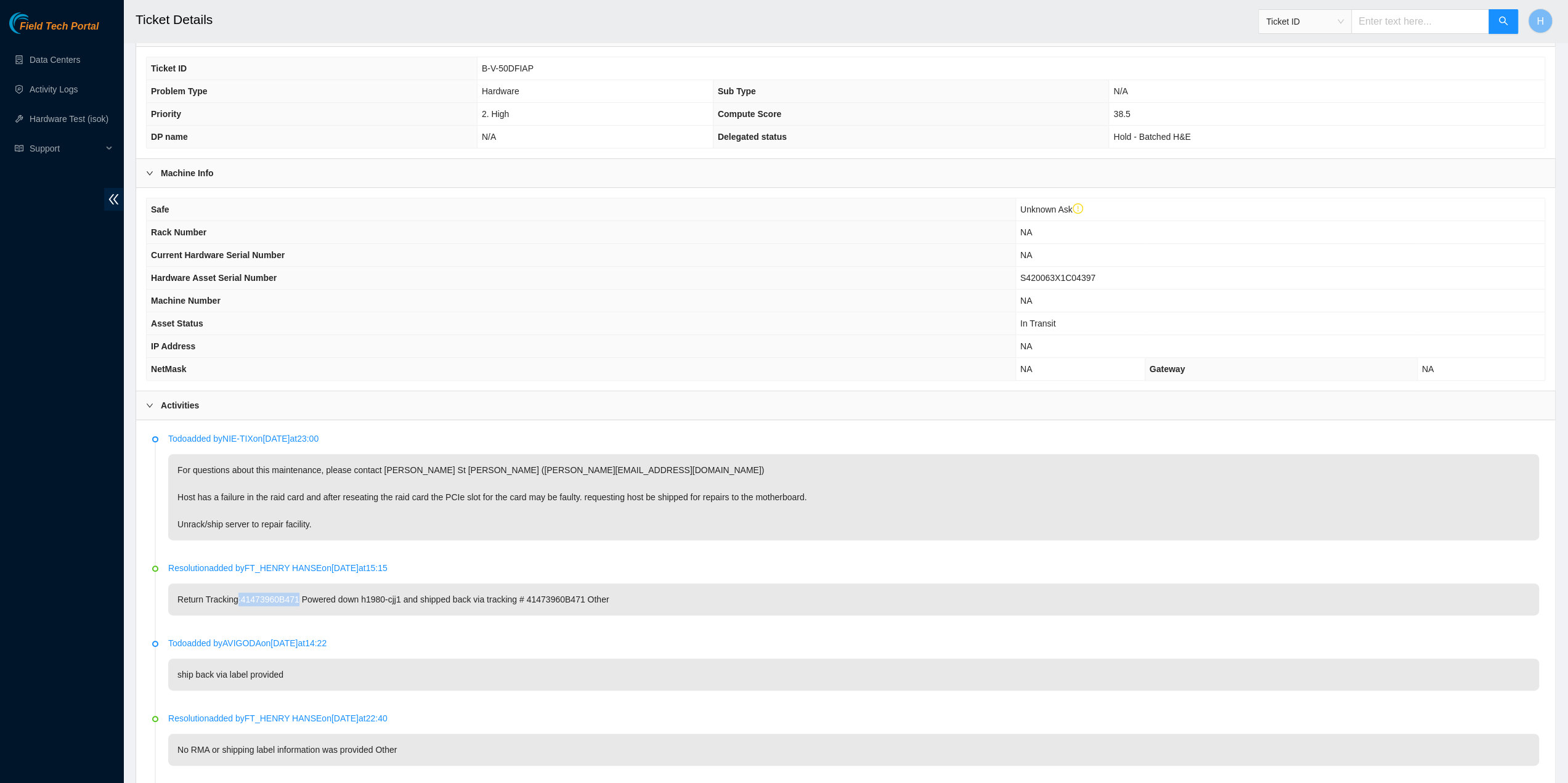
copy p ":41473960B471"
click at [509, 596] on p "Return Tracking:41473960B471 Powered down h1980-cjj1 and shipped back via track…" at bounding box center [854, 599] width 1371 height 32
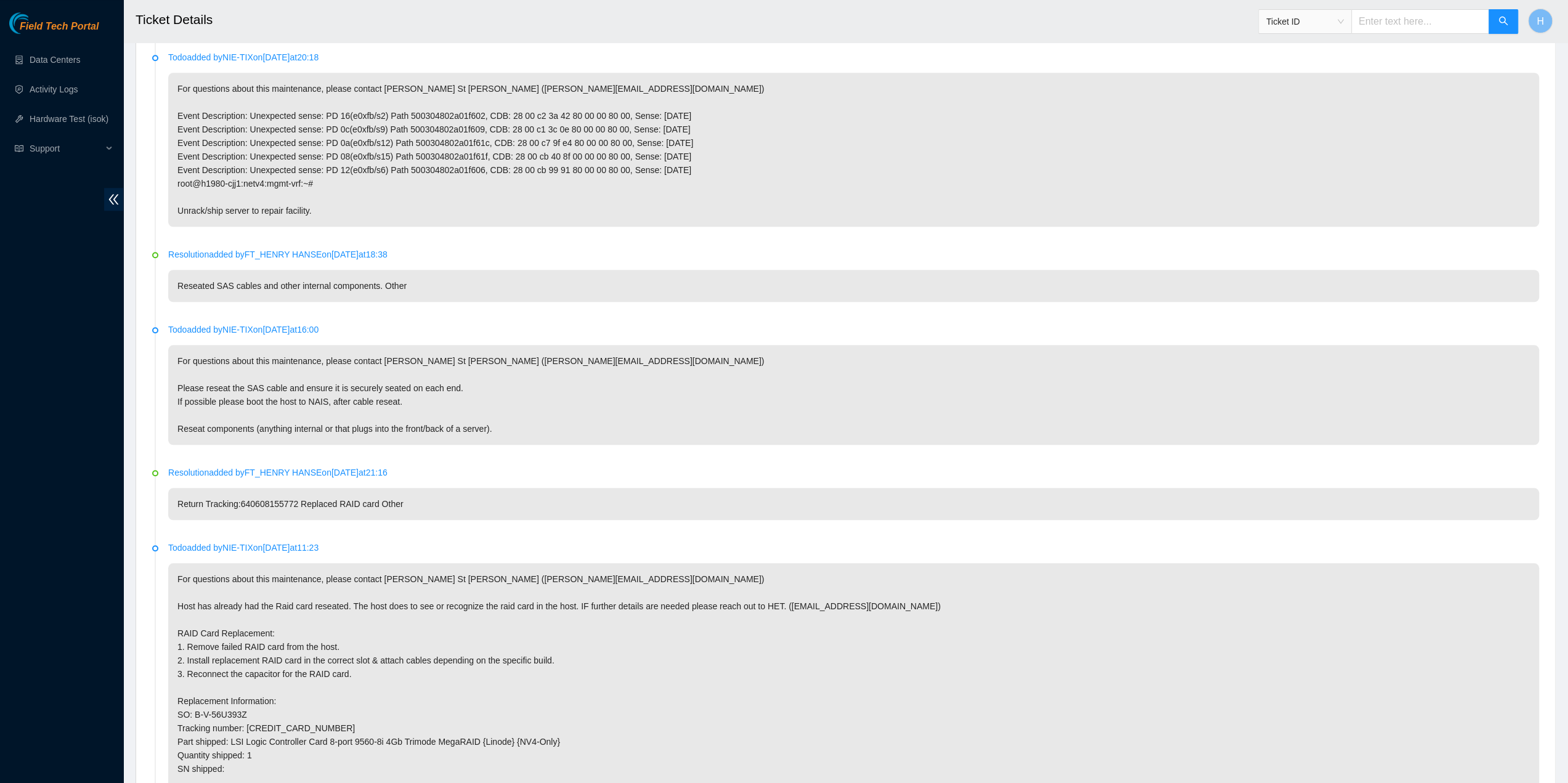
scroll to position [985, 0]
drag, startPoint x: 298, startPoint y: 492, endPoint x: 324, endPoint y: 456, distance: 44.4
